Goal: Check status: Check status

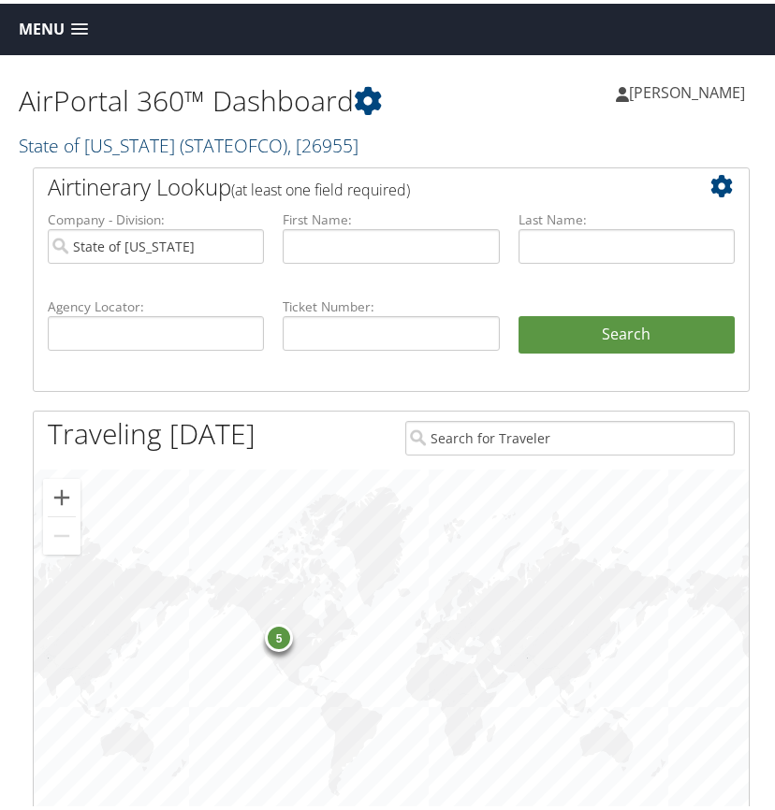
click at [198, 140] on span "( STATEOFCO )" at bounding box center [234, 141] width 108 height 25
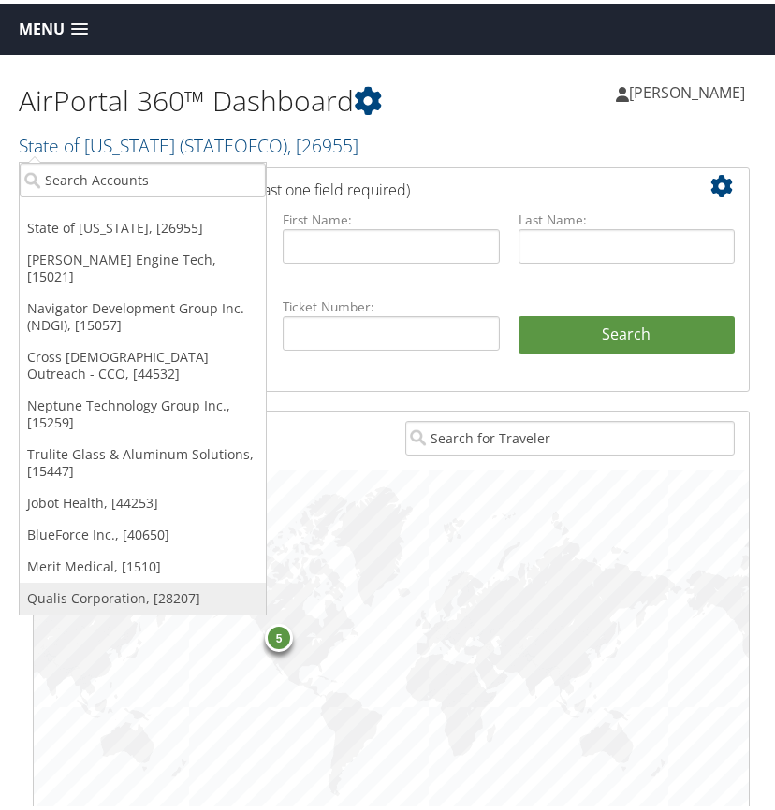
click at [99, 582] on link "Qualis Corporation, [28207]" at bounding box center [143, 595] width 246 height 32
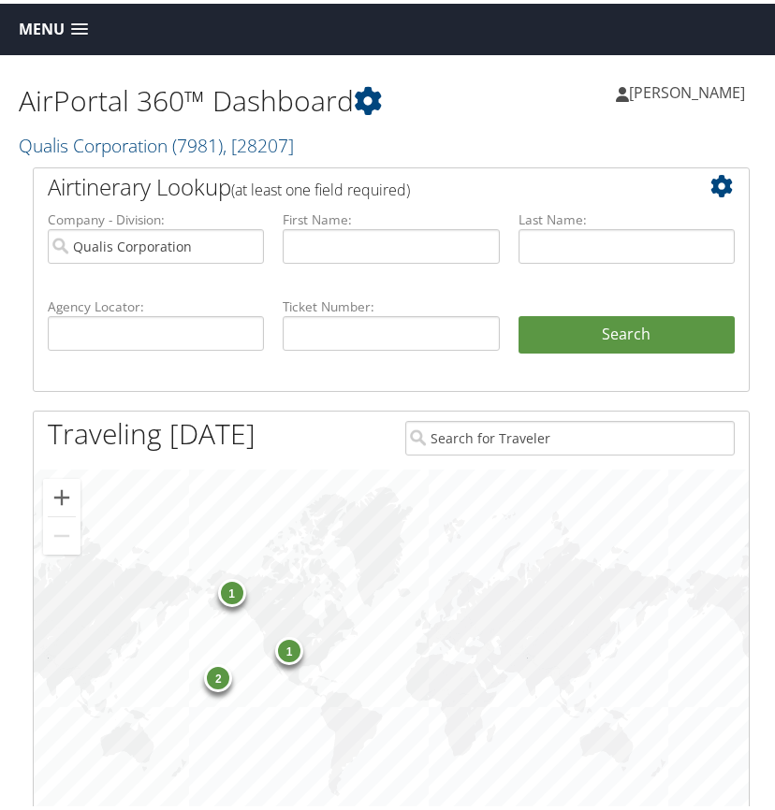
click at [74, 25] on span at bounding box center [79, 26] width 17 height 13
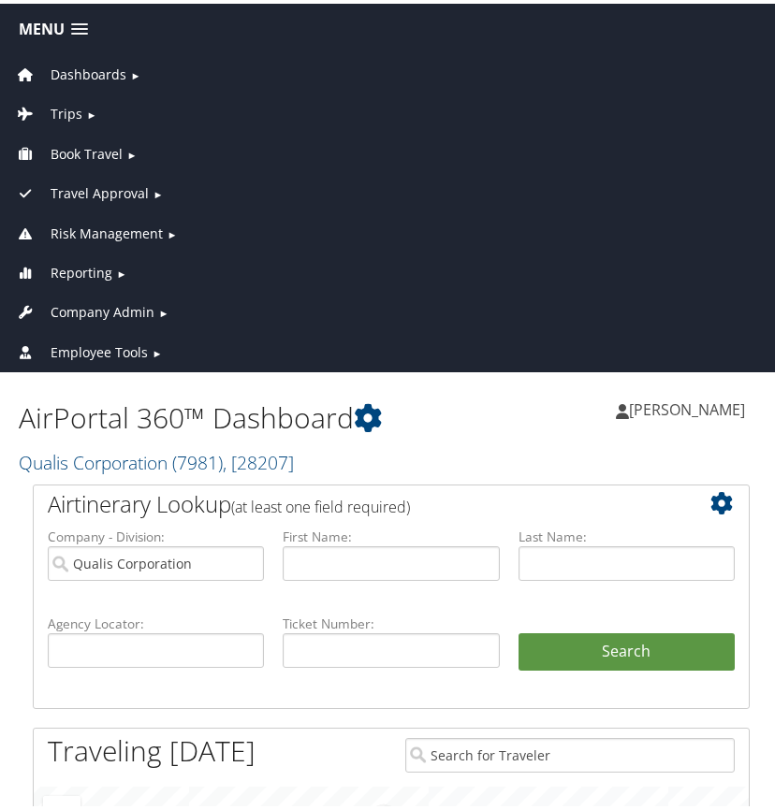
click at [60, 109] on span "Trips" at bounding box center [67, 110] width 32 height 21
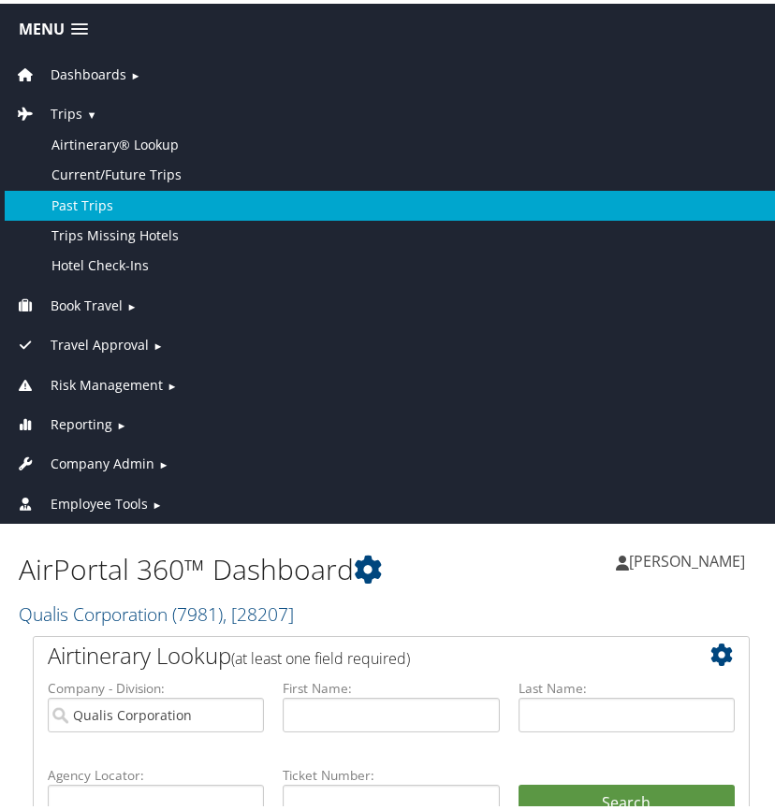
click at [107, 197] on link "Past Trips" at bounding box center [391, 202] width 773 height 30
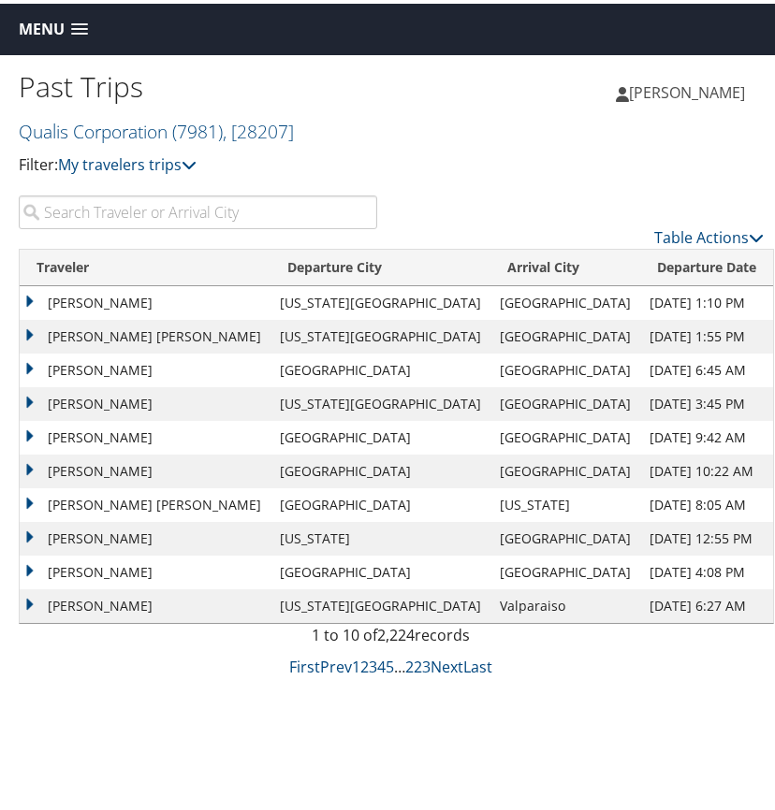
click at [107, 206] on input "search" at bounding box center [198, 209] width 358 height 34
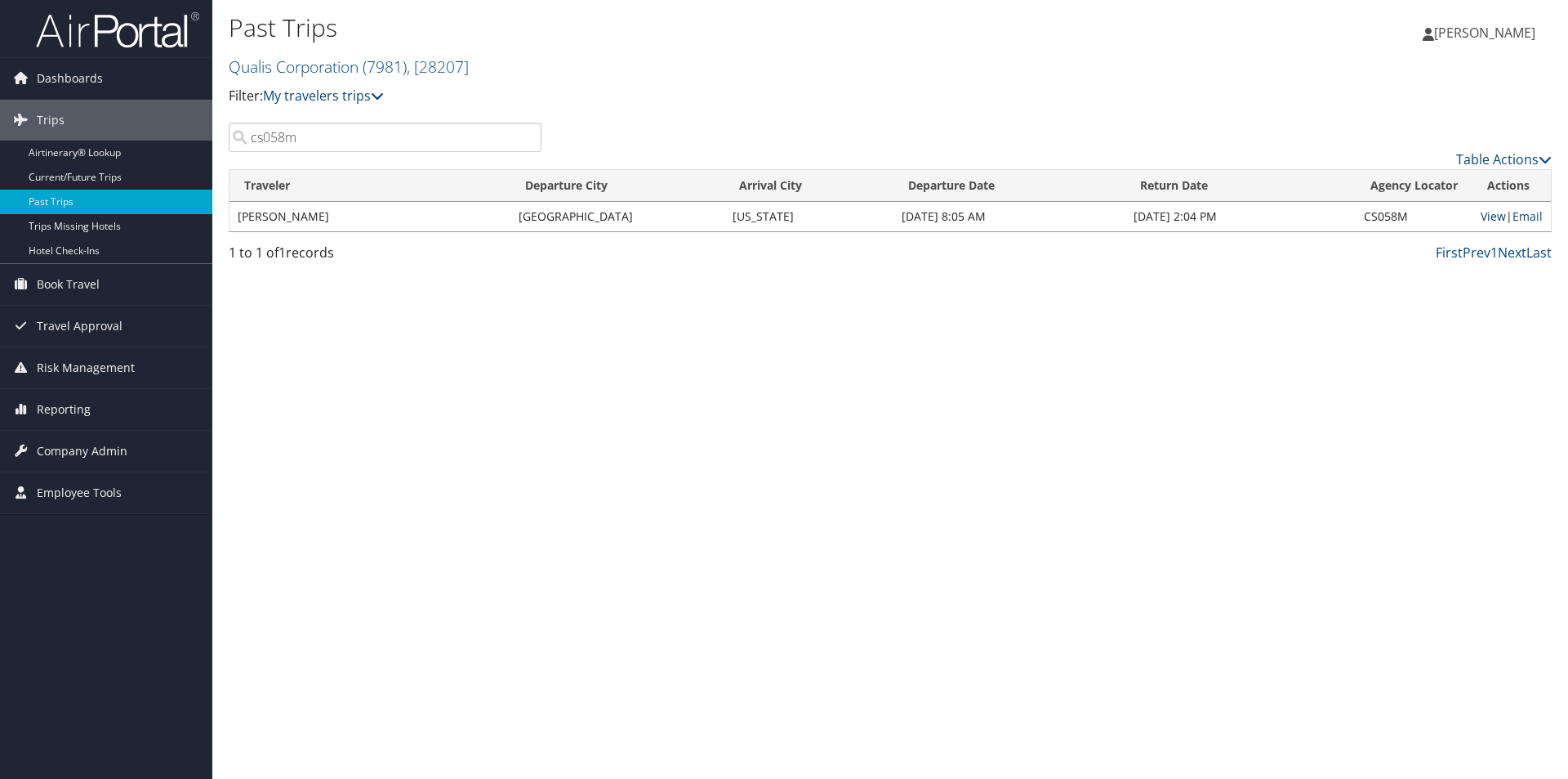
type input "cs058m"
click at [676, 215] on link "View" at bounding box center [1493, 217] width 25 height 16
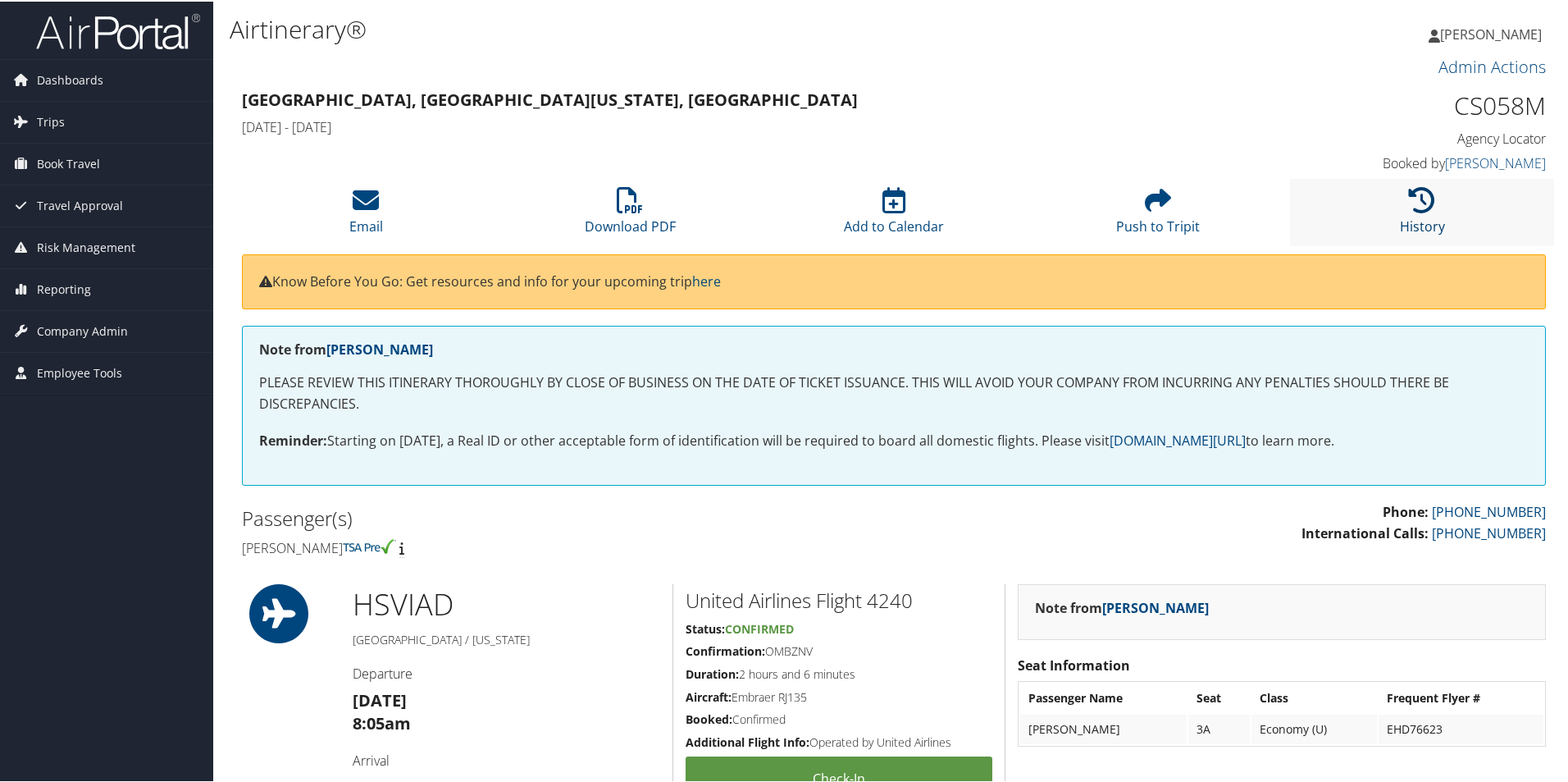
click at [1412, 193] on icon at bounding box center [1422, 198] width 26 height 26
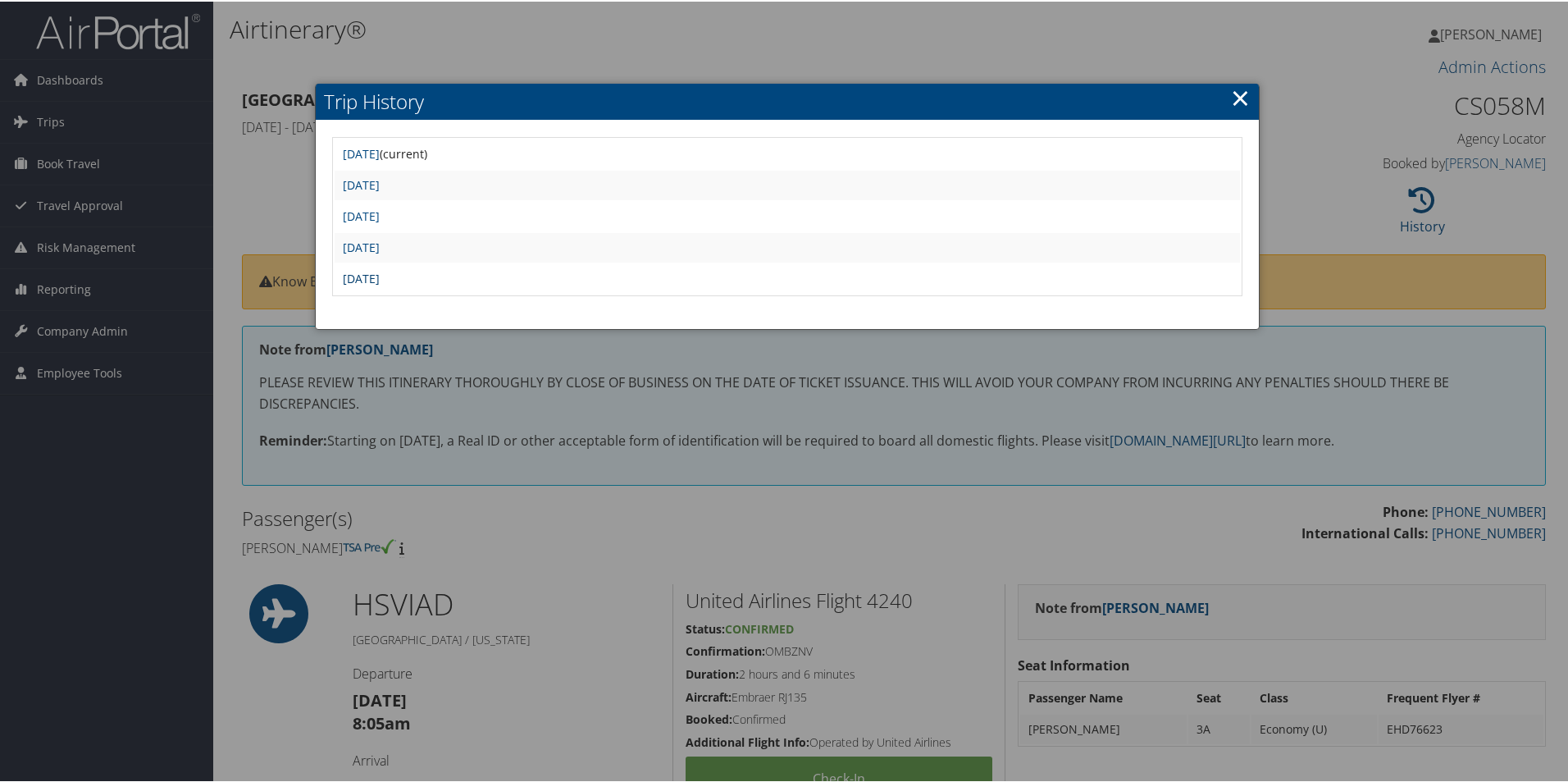
click at [380, 275] on link "Fri Jul 11 08:18:21 MDT 2025" at bounding box center [361, 277] width 37 height 16
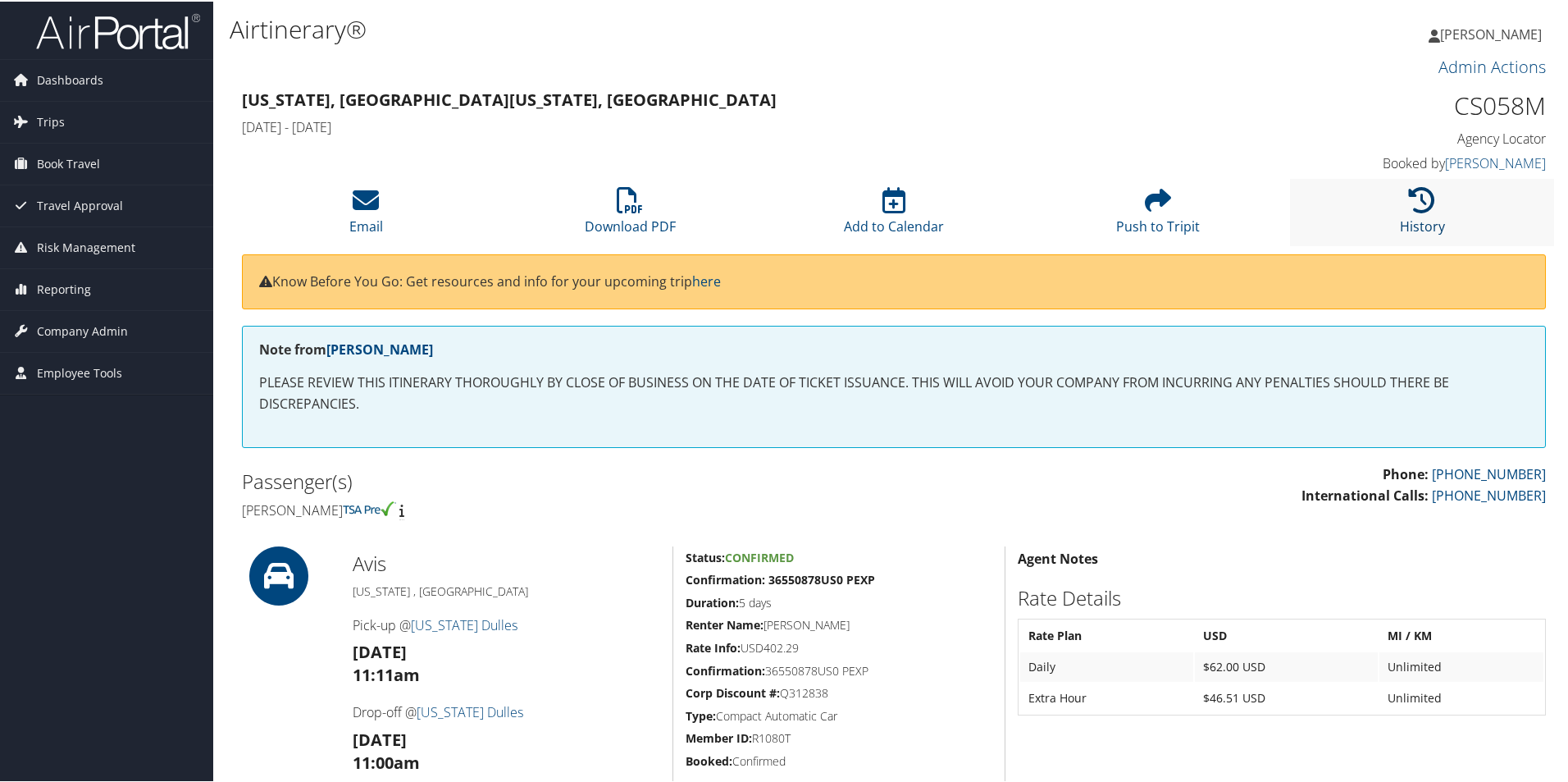
click at [1415, 195] on icon at bounding box center [1422, 198] width 26 height 26
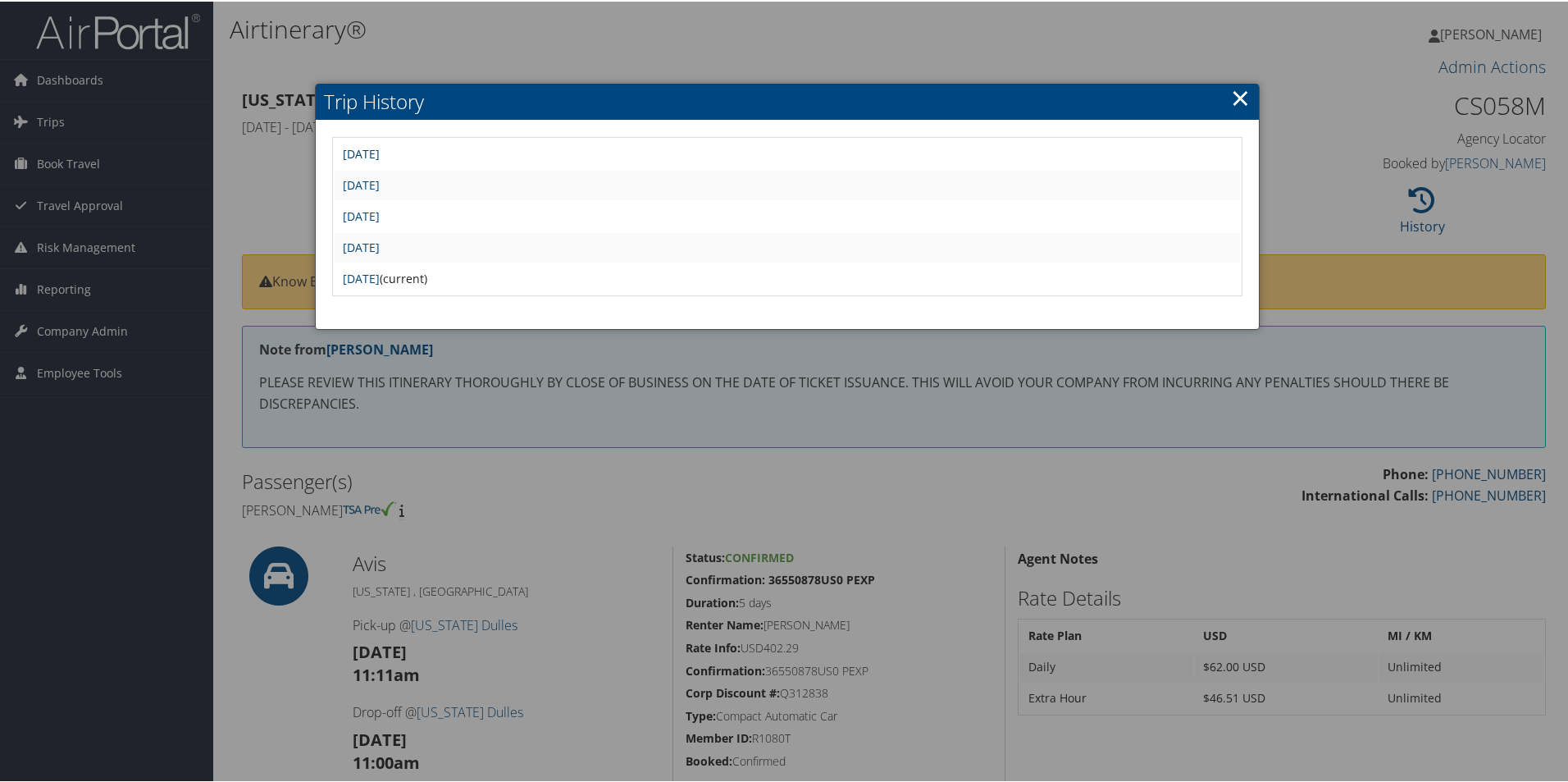
click at [380, 153] on link "[DATE]" at bounding box center [361, 153] width 37 height 16
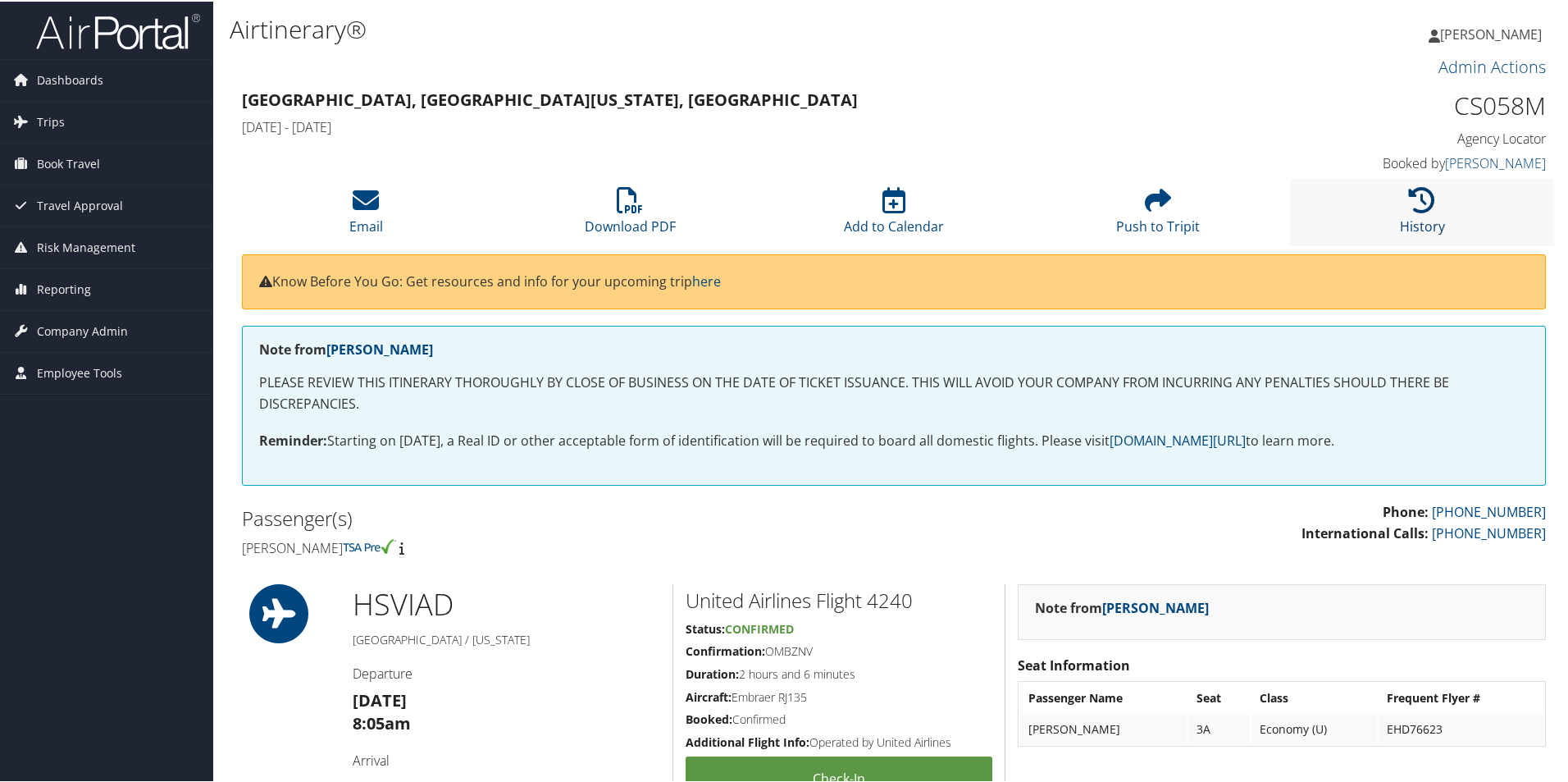
click at [1422, 195] on icon at bounding box center [1422, 198] width 26 height 26
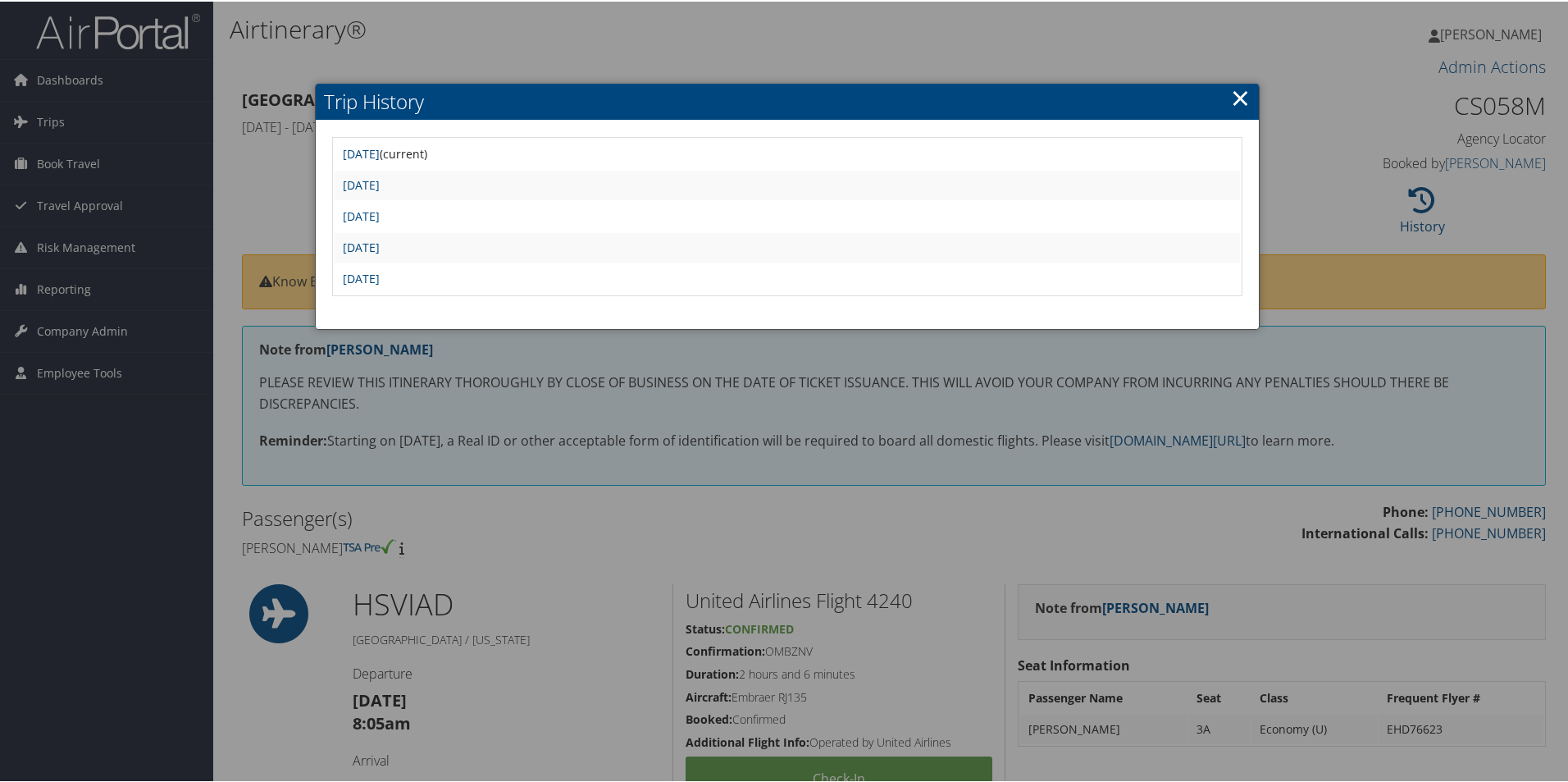
click at [494, 246] on td "[DATE]" at bounding box center [787, 246] width 905 height 30
click at [380, 245] on link "Fri Jul 11 08:20:21 MDT 2025" at bounding box center [361, 245] width 37 height 16
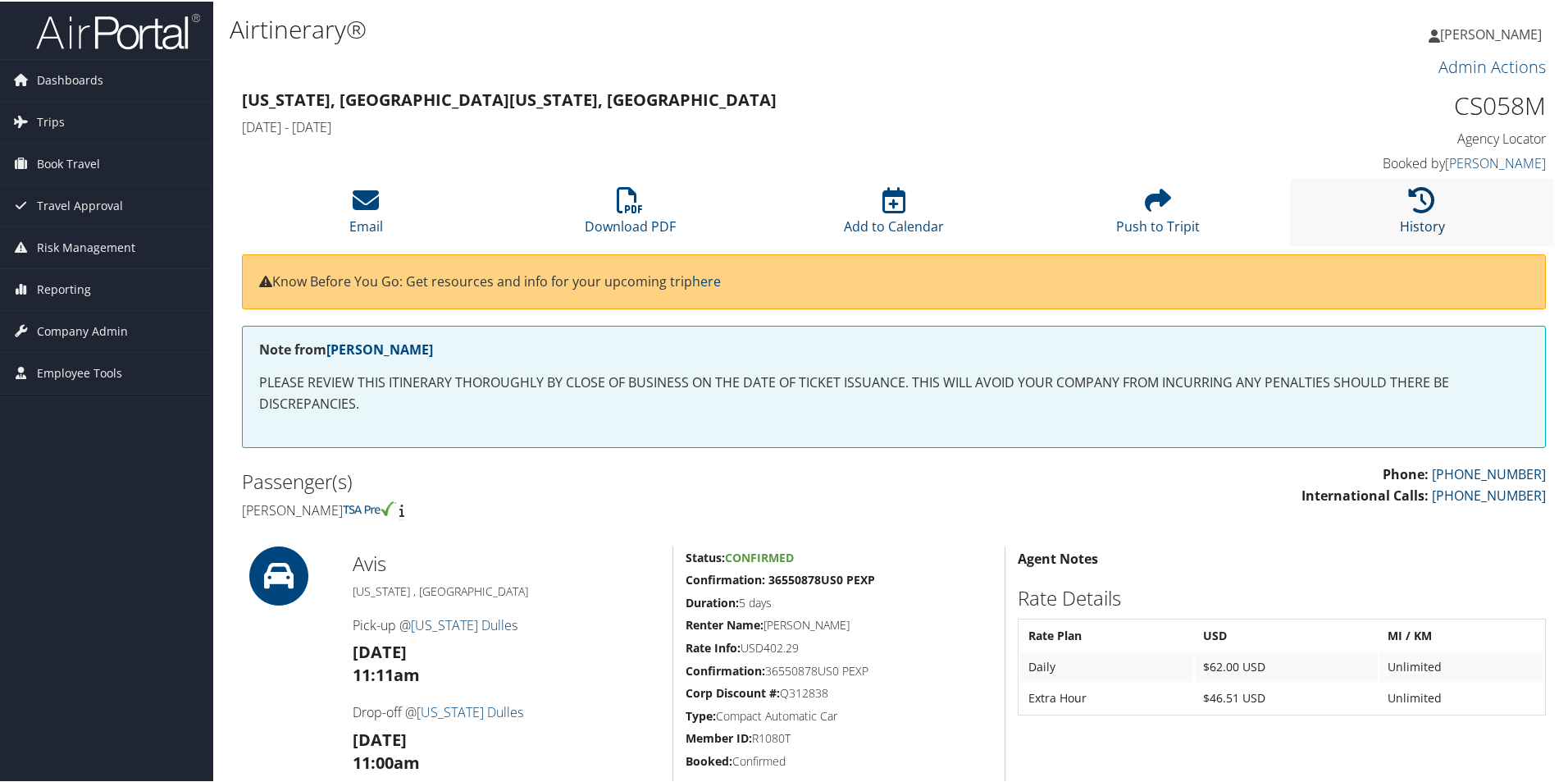
click at [1415, 195] on icon at bounding box center [1422, 198] width 26 height 26
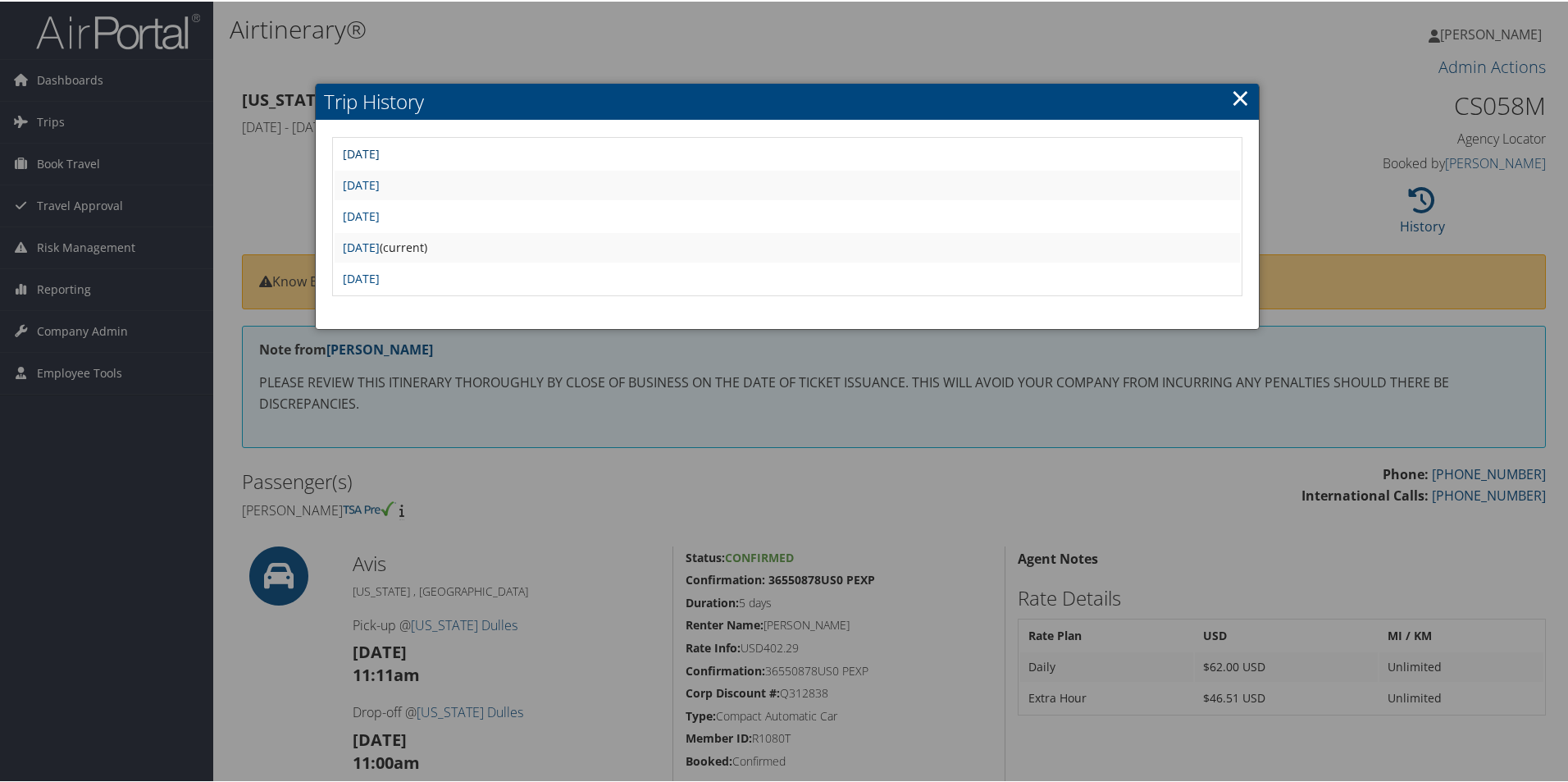
click at [380, 147] on link "[DATE]" at bounding box center [361, 153] width 37 height 16
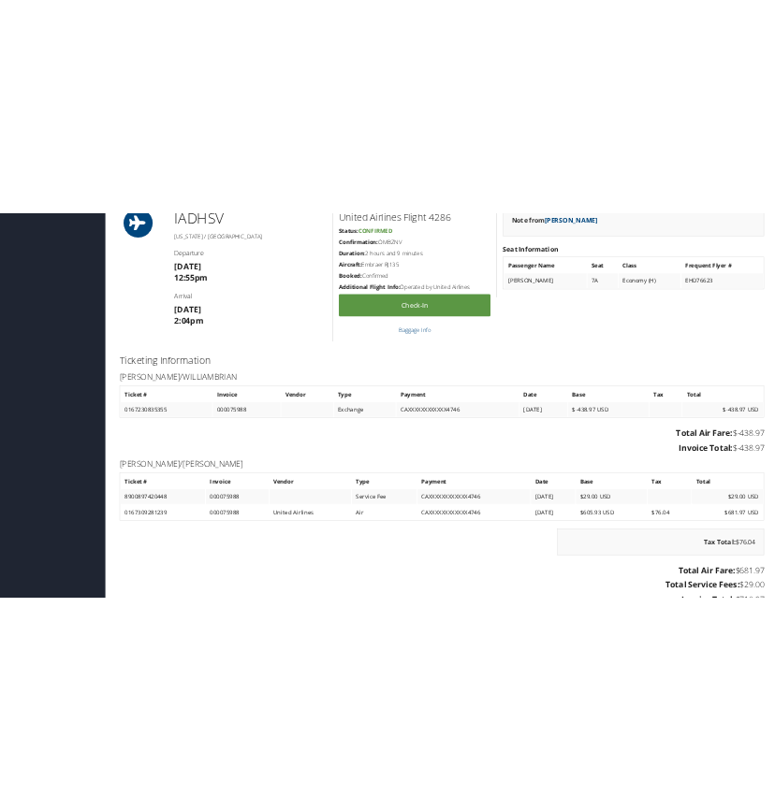
scroll to position [1585, 0]
